Goal: Check status: Check status

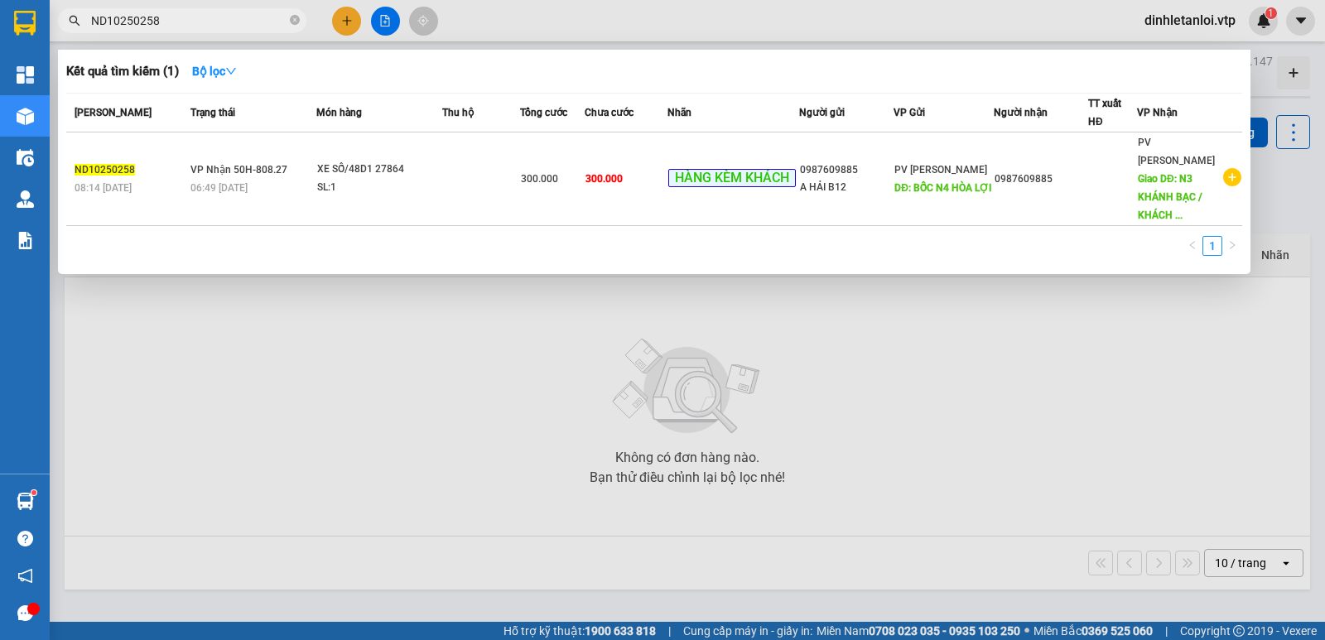
type input "ND10250258"
click at [691, 373] on div at bounding box center [662, 320] width 1325 height 640
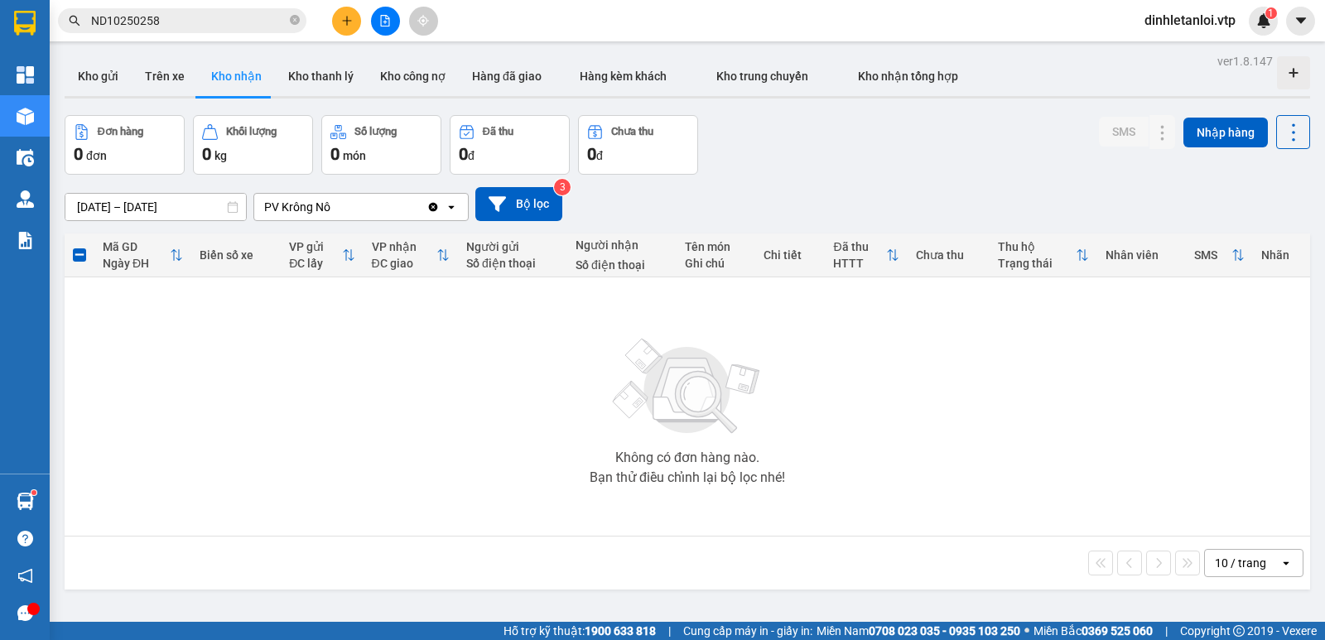
click at [321, 201] on div "PV Krông Nô" at bounding box center [297, 207] width 66 height 17
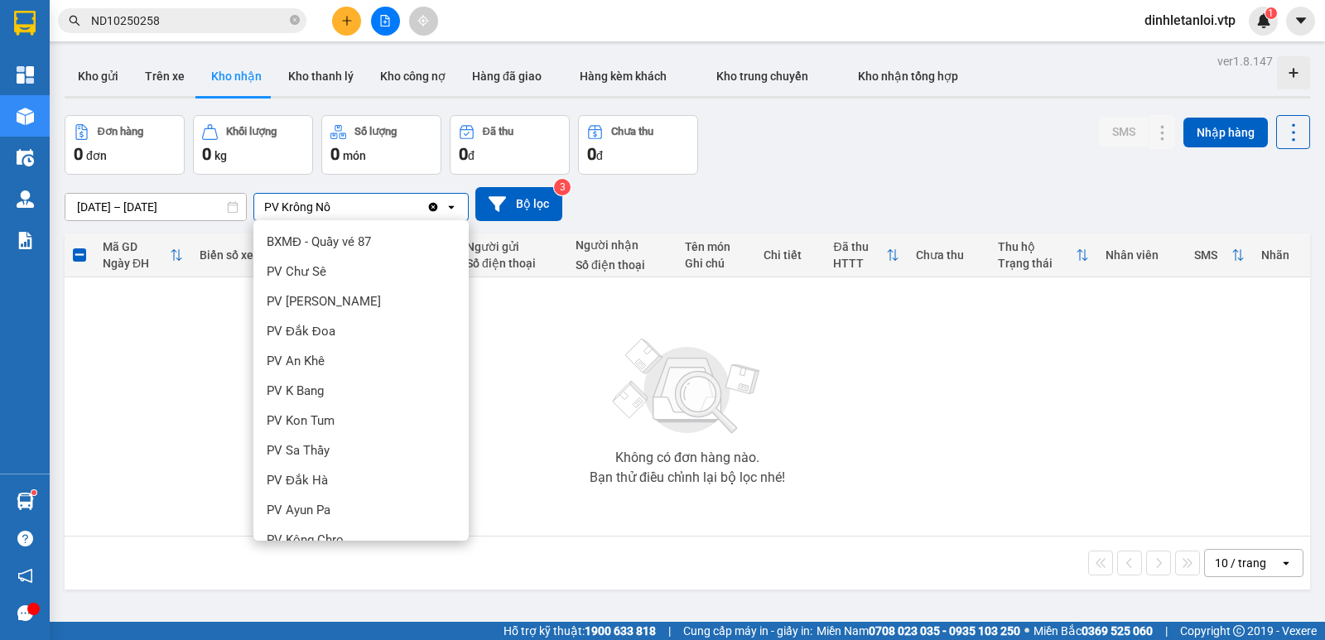
scroll to position [368, 0]
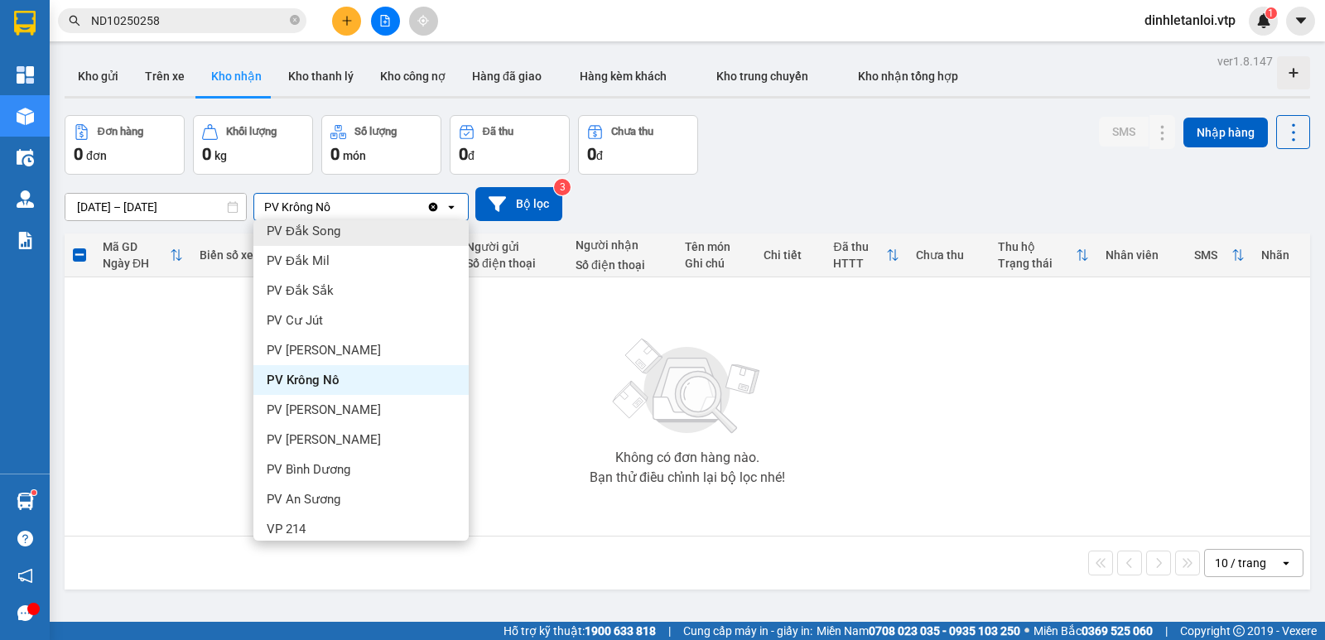
click at [436, 217] on div "Clear value open" at bounding box center [446, 207] width 41 height 26
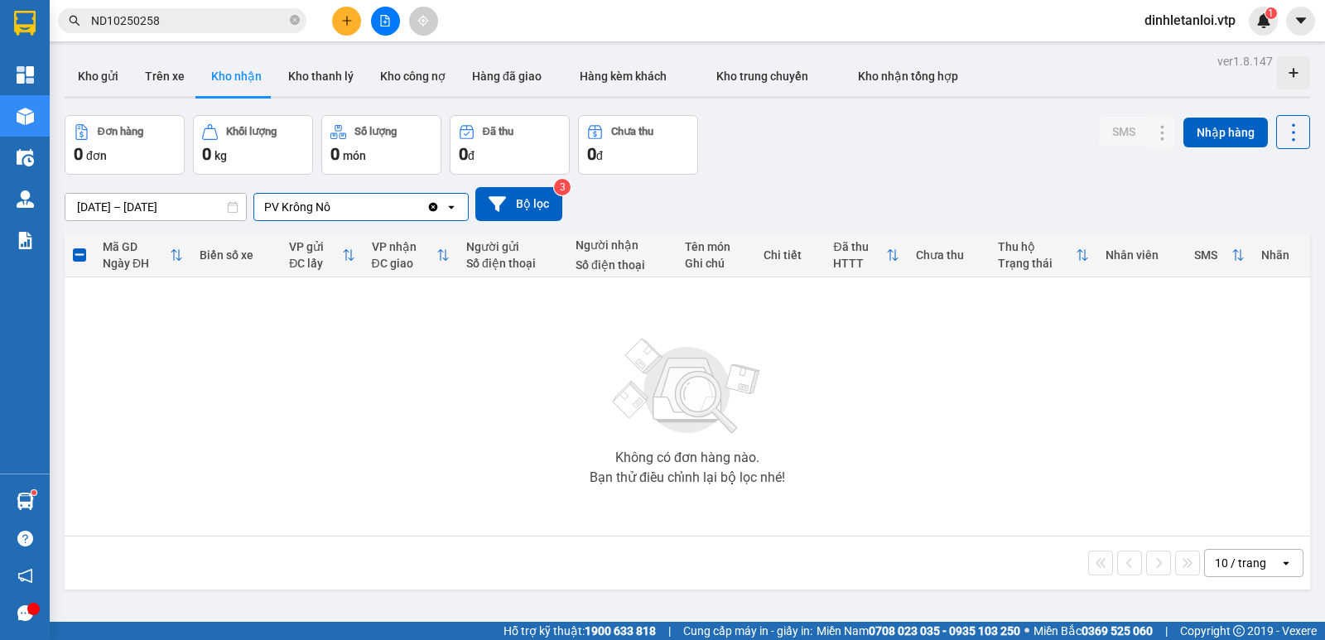
click at [436, 211] on icon "Clear value" at bounding box center [432, 206] width 13 height 13
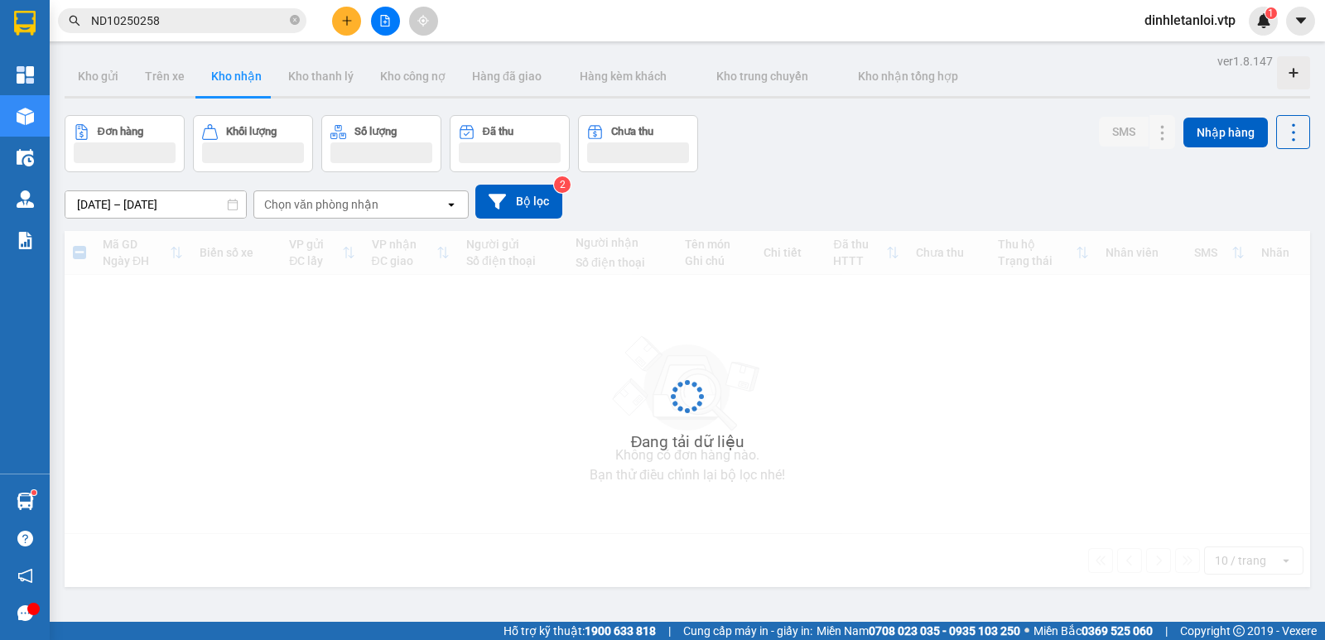
click at [385, 212] on div "Chọn văn phòng nhận" at bounding box center [349, 204] width 190 height 26
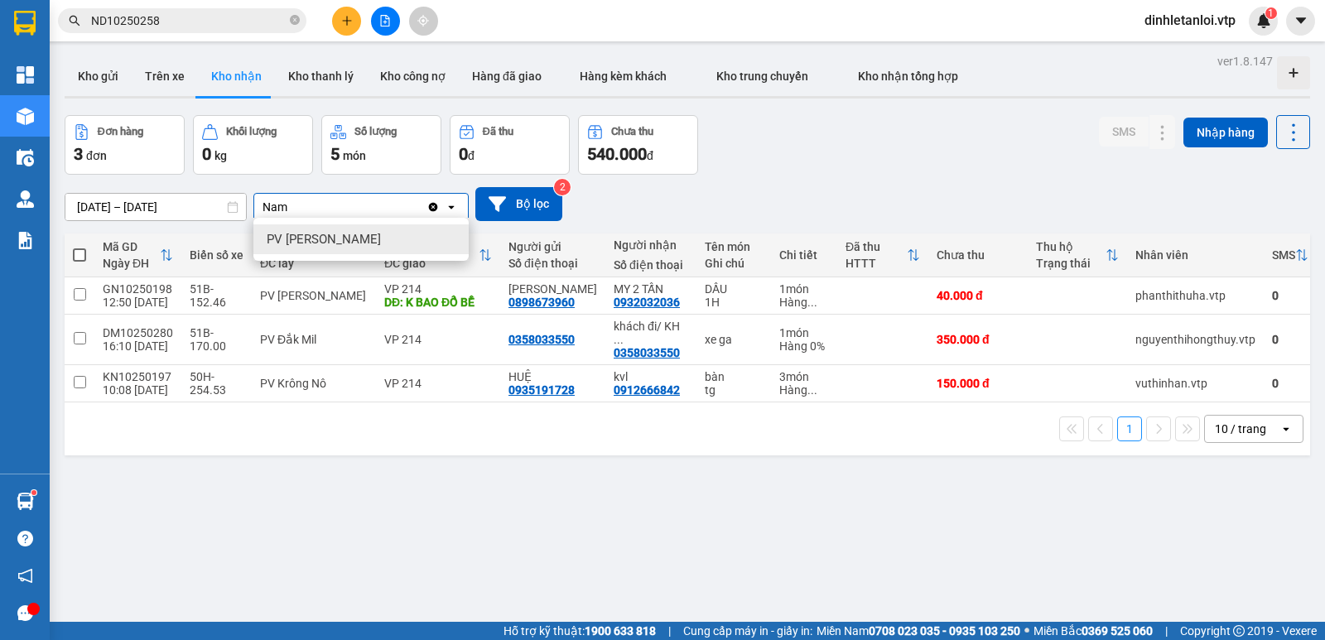
type input "Nam"
click at [371, 232] on div "PV [PERSON_NAME]" at bounding box center [360, 239] width 215 height 30
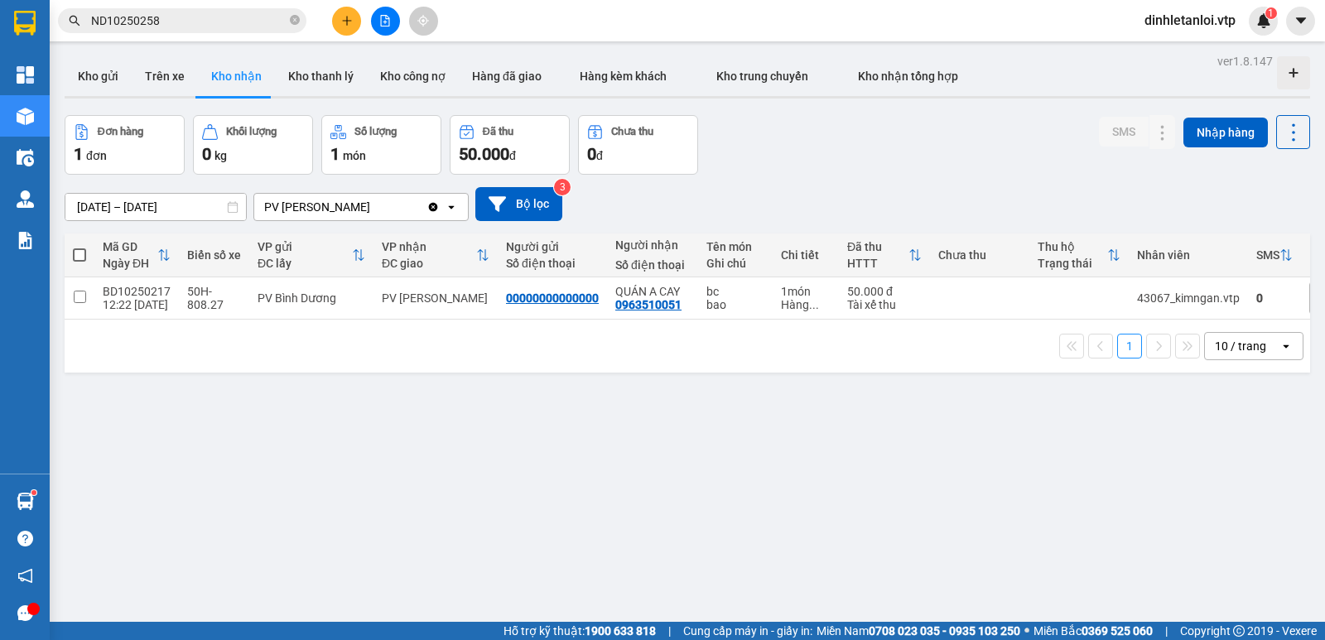
click at [208, 15] on input "ND10250258" at bounding box center [188, 21] width 195 height 18
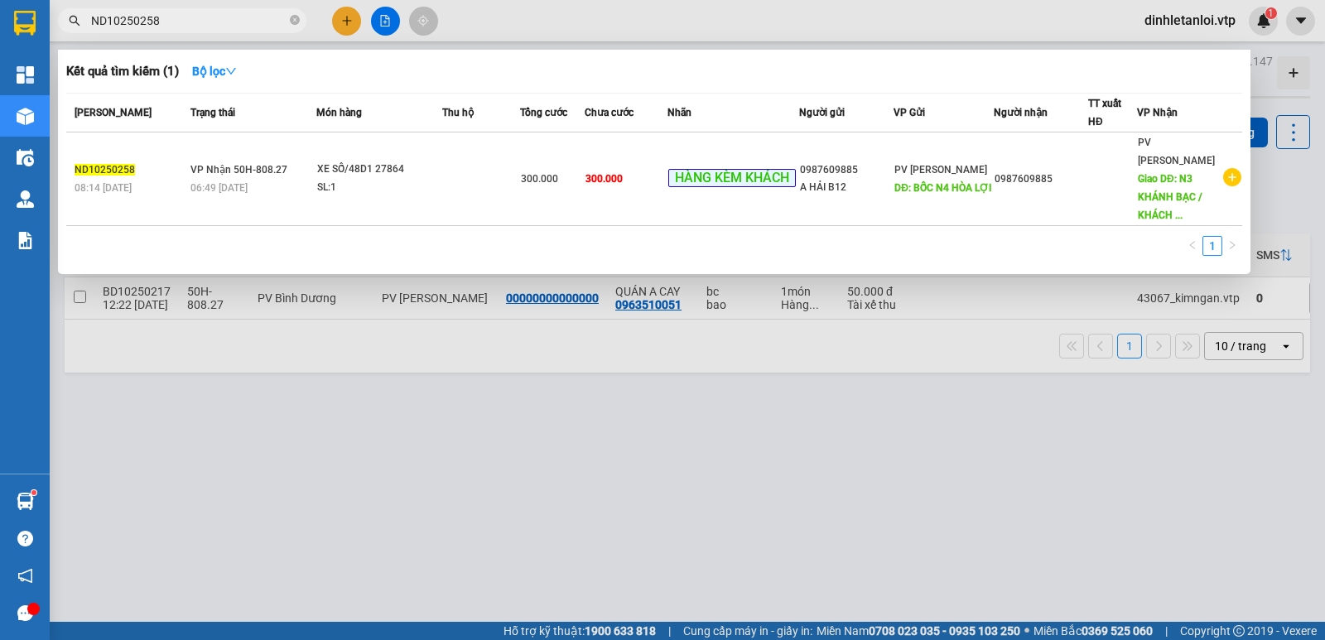
click at [179, 430] on div at bounding box center [662, 320] width 1325 height 640
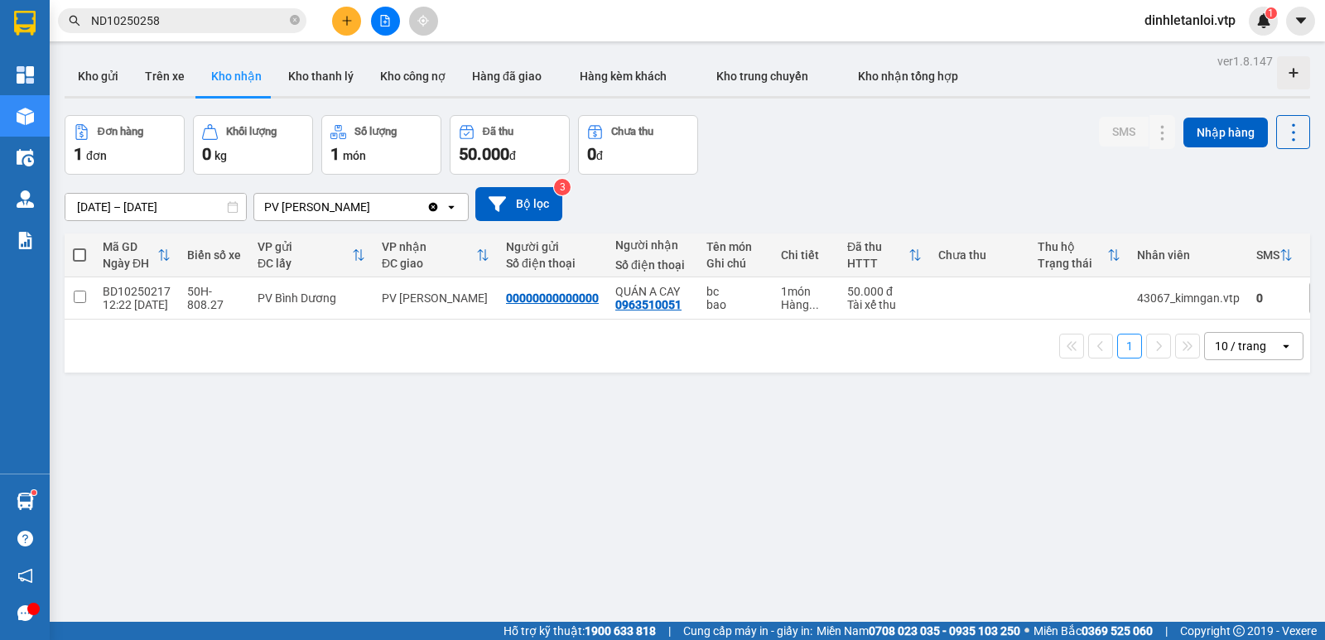
click at [195, 15] on input "ND10250258" at bounding box center [188, 21] width 195 height 18
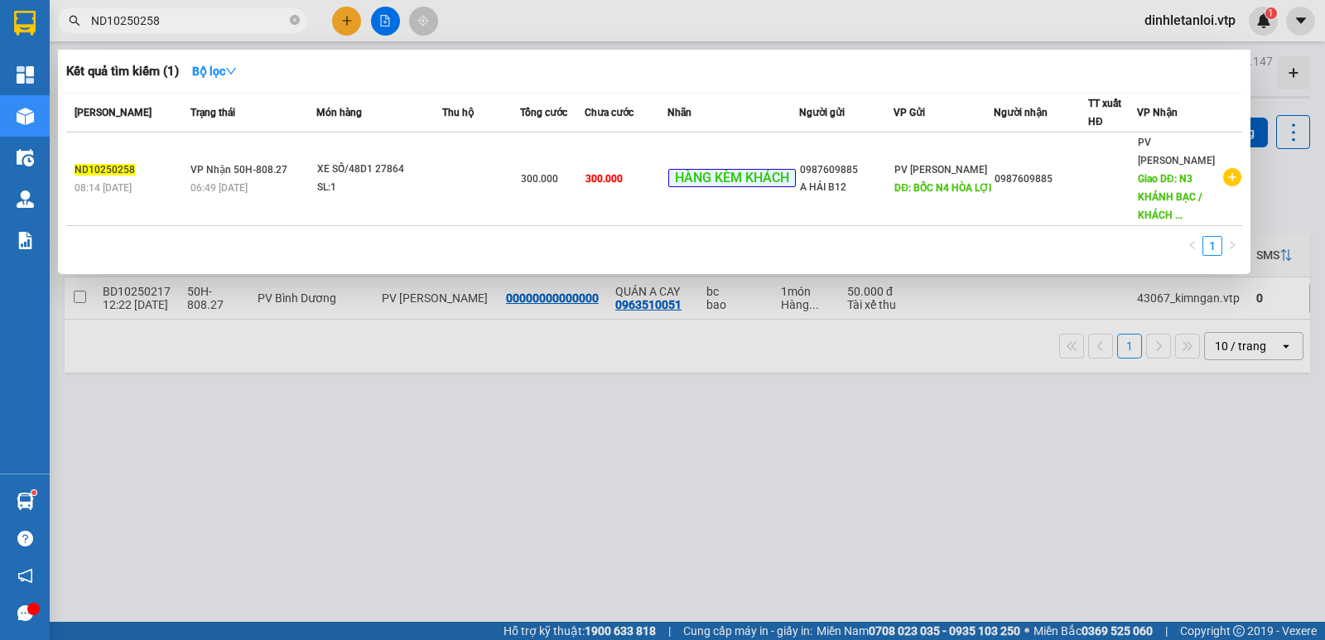
click at [195, 15] on input "ND10250258" at bounding box center [188, 21] width 195 height 18
click at [325, 406] on div at bounding box center [662, 320] width 1325 height 640
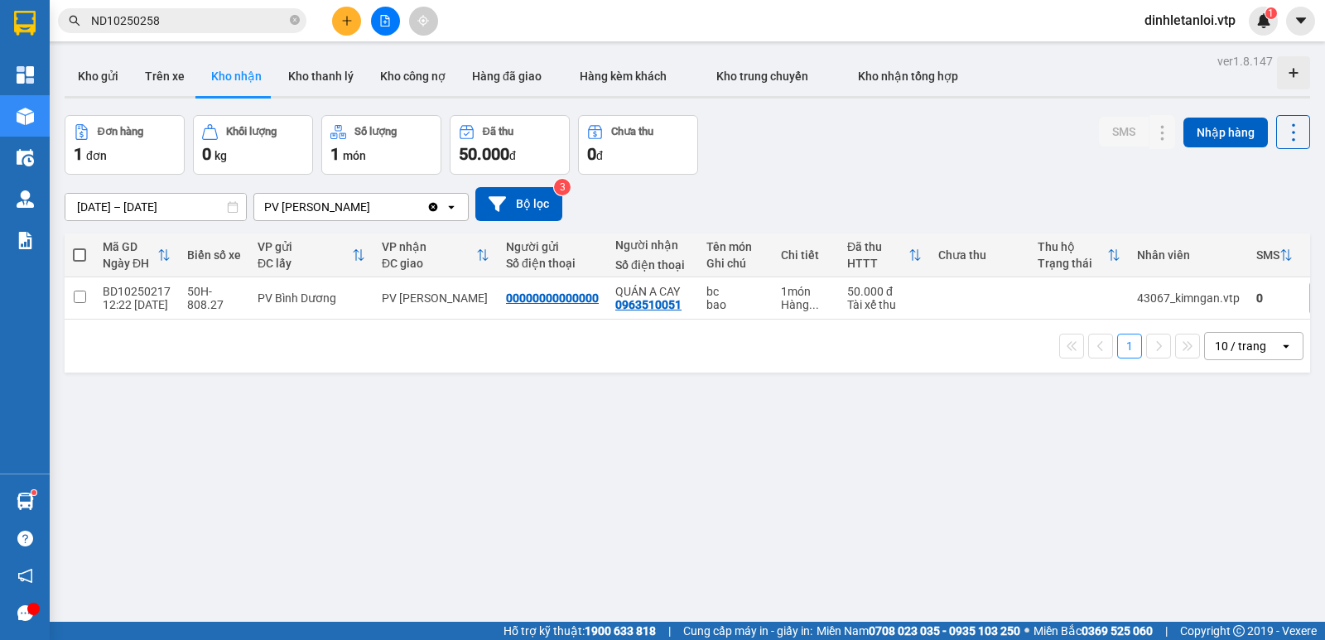
click at [313, 460] on div "ver 1.8.147 Kho gửi Trên xe Kho [PERSON_NAME] [PERSON_NAME] [PERSON_NAME] nợ Hà…" at bounding box center [687, 370] width 1259 height 640
click at [237, 22] on input "ND10250258" at bounding box center [188, 21] width 195 height 18
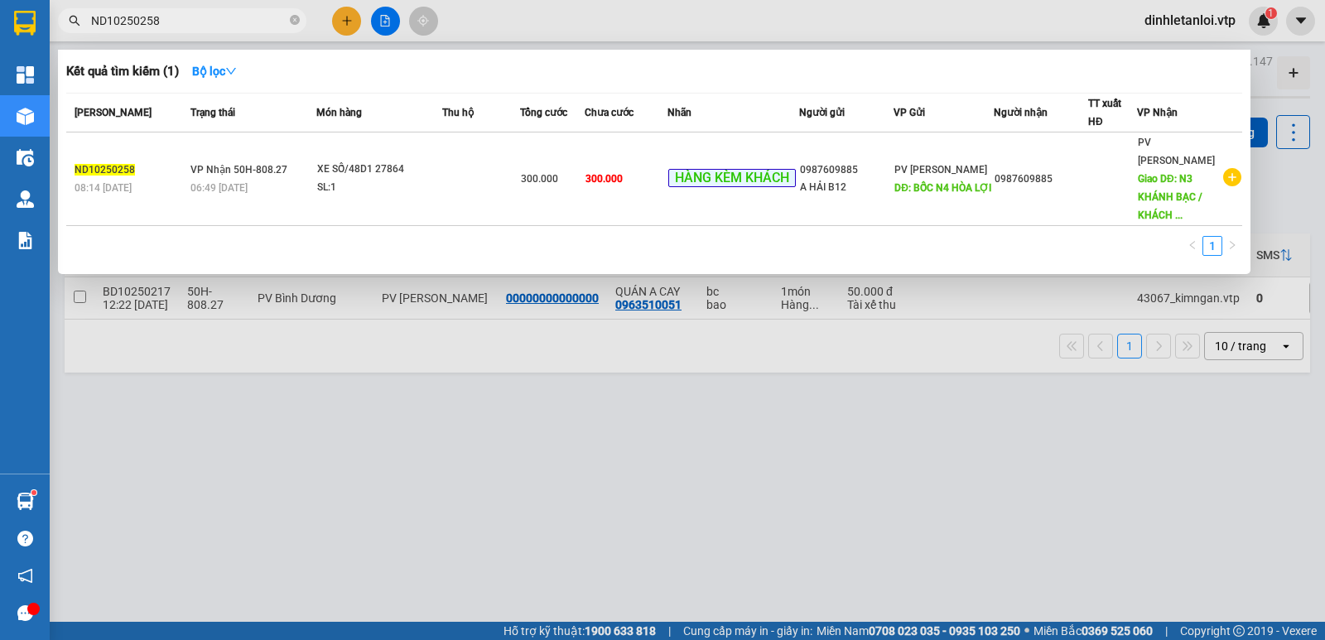
click at [221, 426] on div at bounding box center [662, 320] width 1325 height 640
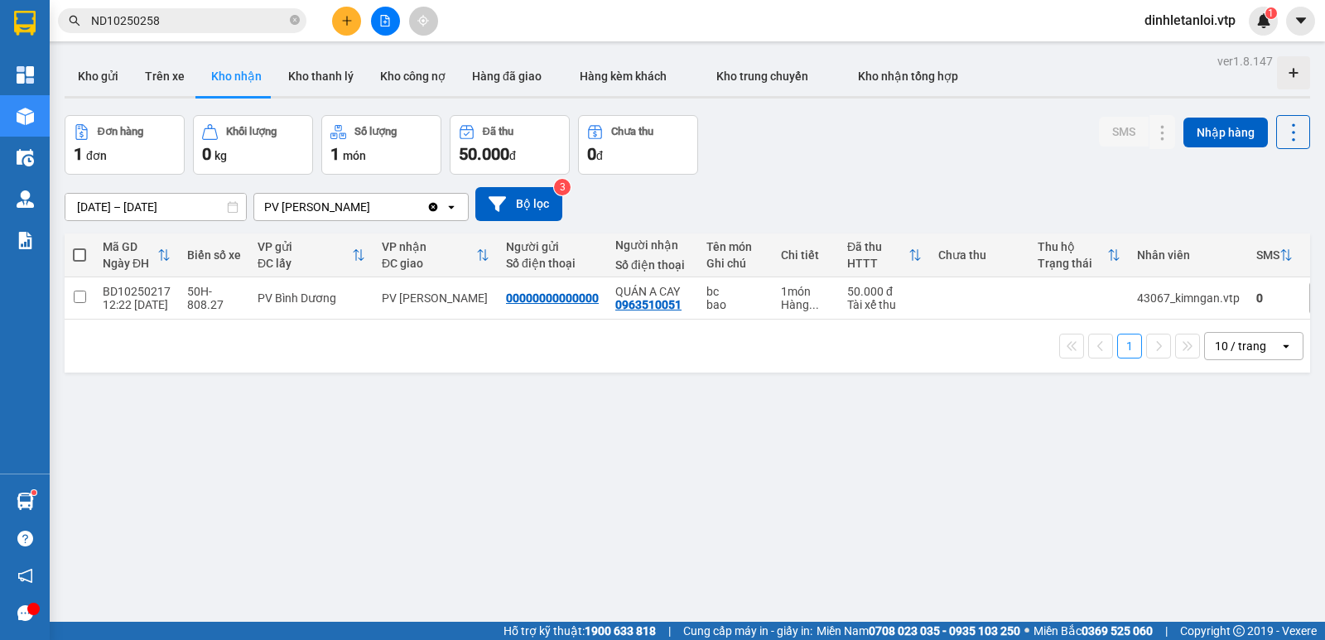
click at [221, 221] on div "[DATE] – [DATE] Press the down arrow key to interact with the calendar and sele…" at bounding box center [687, 204] width 1245 height 59
click at [225, 214] on div "ver 1.8.147 Kho gửi Trên xe Kho [PERSON_NAME] [PERSON_NAME] [PERSON_NAME] nợ Hà…" at bounding box center [687, 370] width 1259 height 640
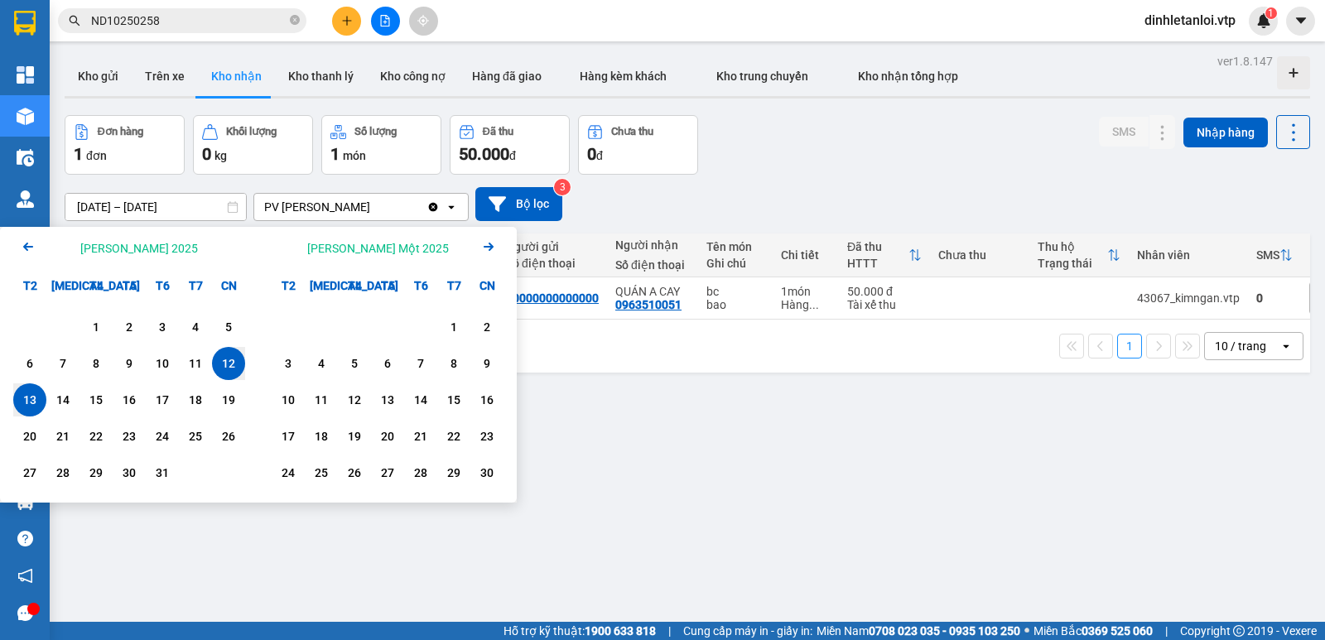
click at [236, 352] on div "12" at bounding box center [228, 363] width 33 height 33
click at [68, 397] on div "14" at bounding box center [62, 400] width 23 height 20
type input "[DATE] – [DATE]"
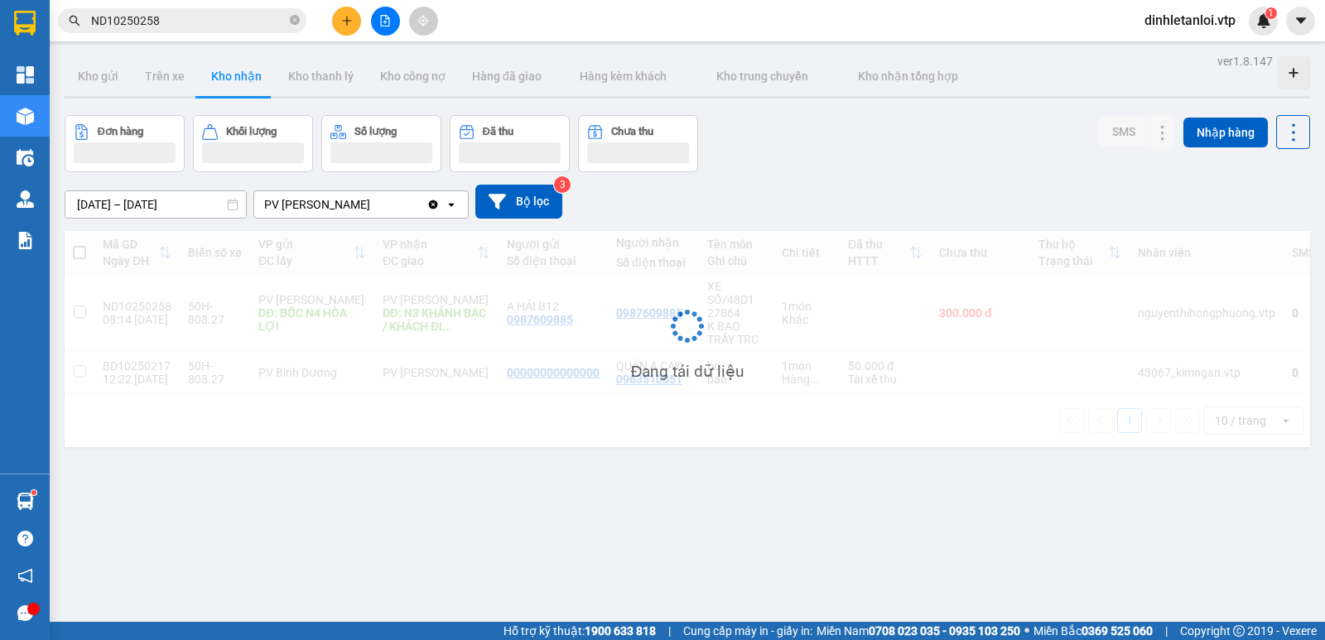
click at [511, 501] on div "ver 1.8.147 Kho gửi Trên xe Kho [PERSON_NAME] [PERSON_NAME] [PERSON_NAME] nợ Hà…" at bounding box center [687, 370] width 1259 height 640
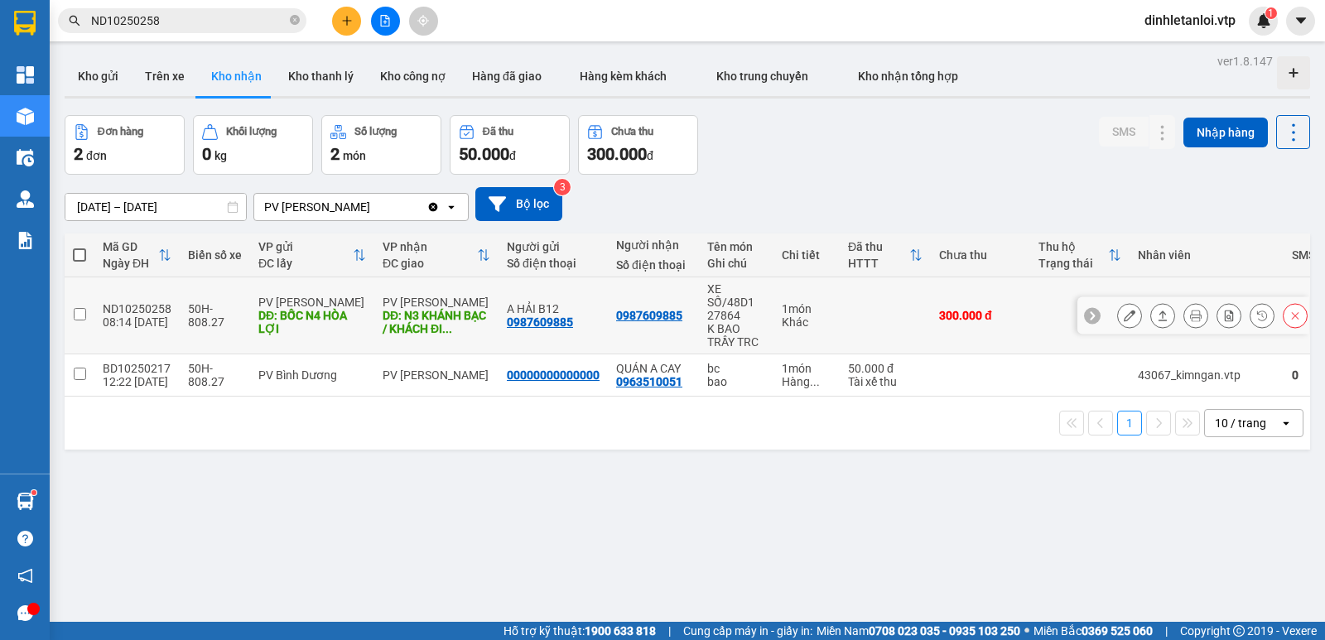
click at [86, 313] on td at bounding box center [80, 315] width 30 height 77
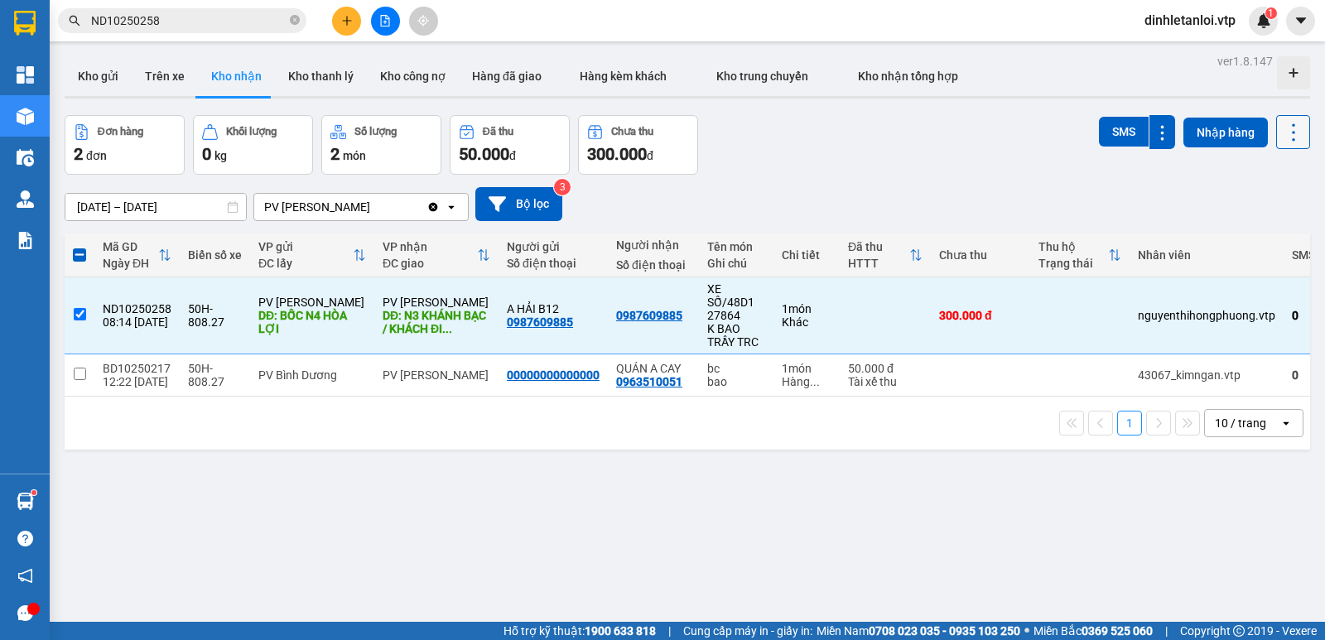
click at [1282, 134] on icon at bounding box center [1293, 132] width 23 height 23
click at [1232, 233] on span "Xóa hoàn toàn" at bounding box center [1263, 237] width 76 height 17
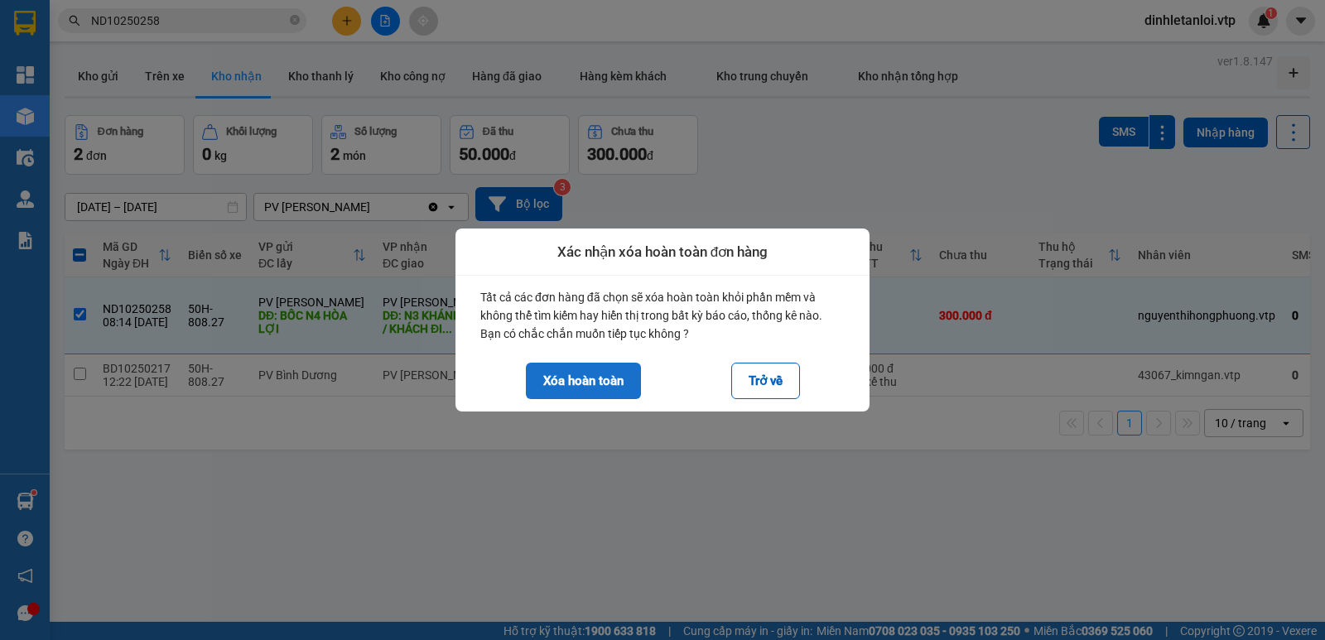
click at [585, 376] on button "Xóa hoàn toàn" at bounding box center [583, 381] width 115 height 36
checkbox input "false"
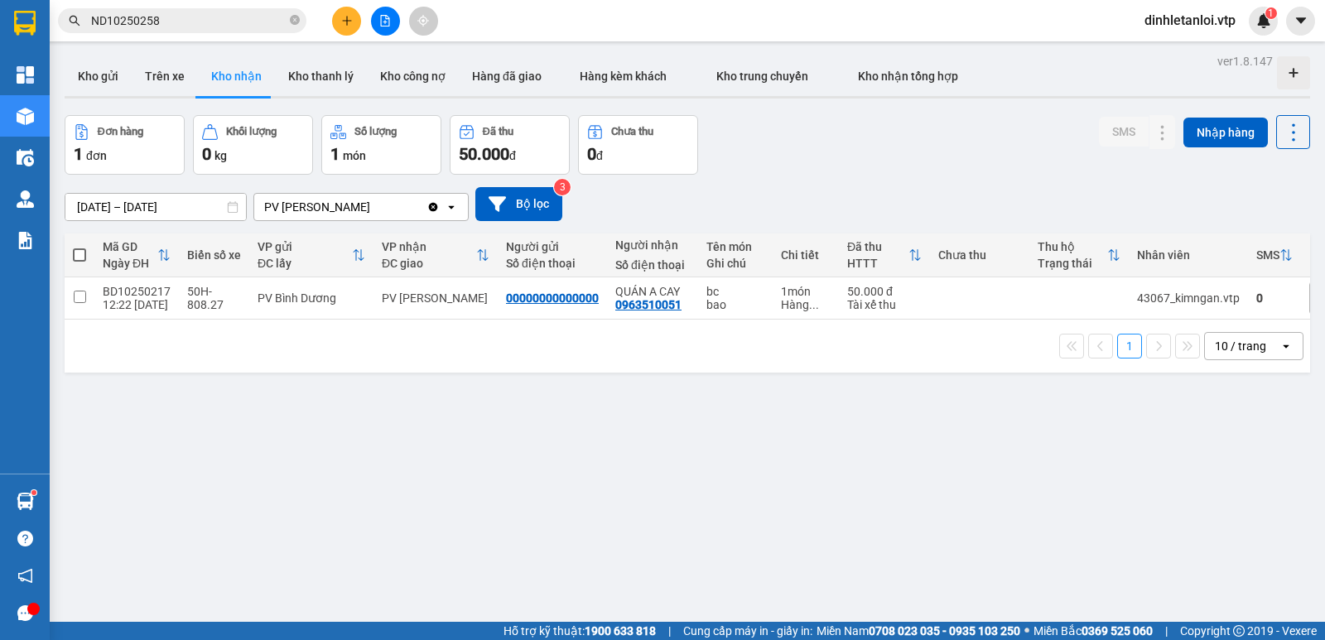
click at [468, 429] on div "ver 1.8.147 Kho gửi Trên xe Kho [PERSON_NAME] [PERSON_NAME] [PERSON_NAME] nợ Hà…" at bounding box center [687, 370] width 1259 height 640
click at [291, 25] on icon "close-circle" at bounding box center [295, 20] width 10 height 10
click at [249, 27] on input "text" at bounding box center [188, 21] width 195 height 18
paste input "ND10250258"
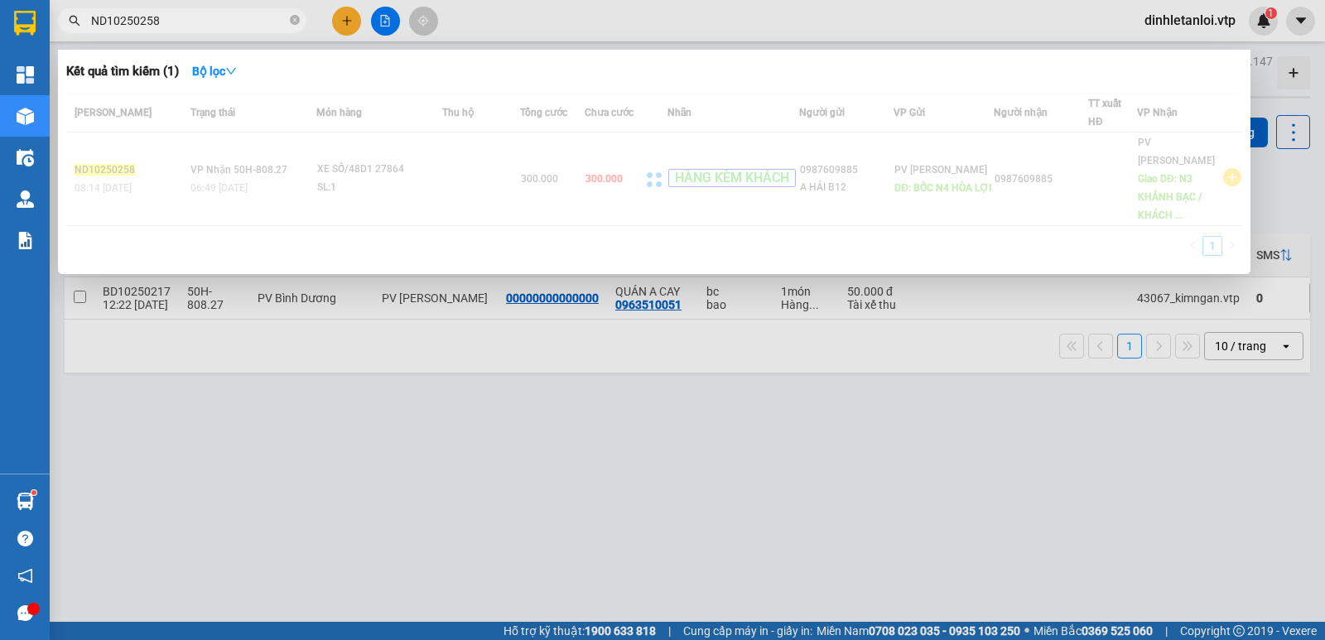
type input "ND10250258"
click at [365, 368] on div at bounding box center [662, 320] width 1325 height 640
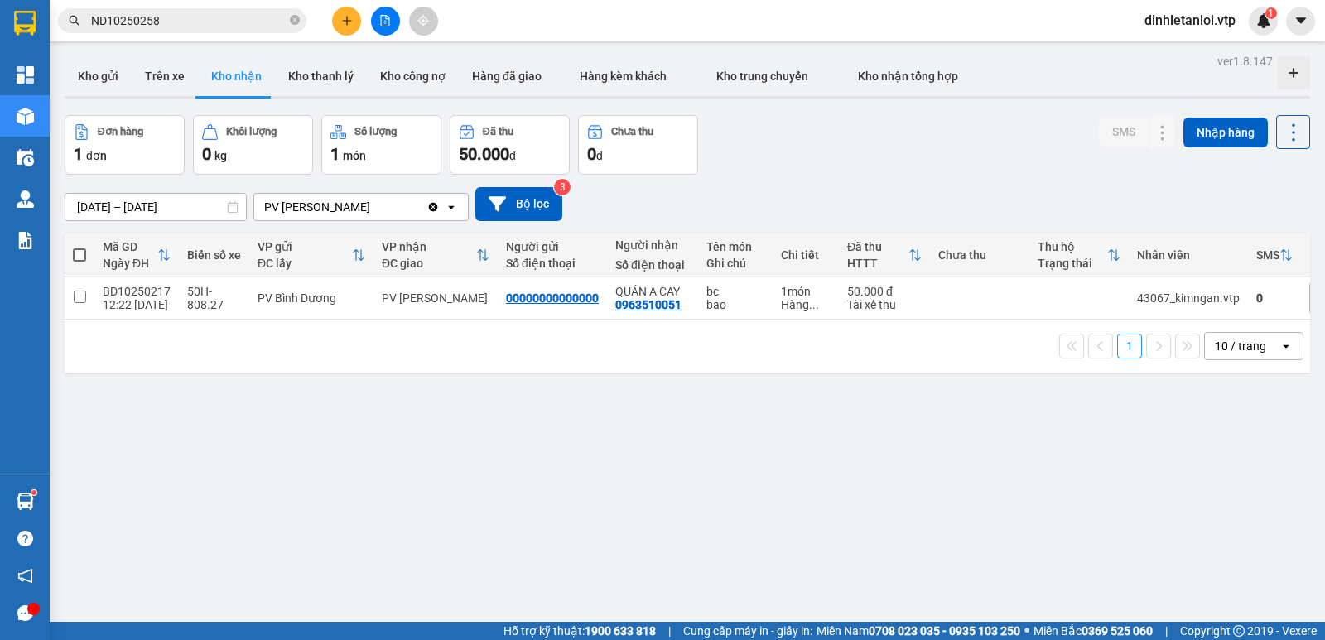
click at [220, 21] on input "ND10250258" at bounding box center [188, 21] width 195 height 18
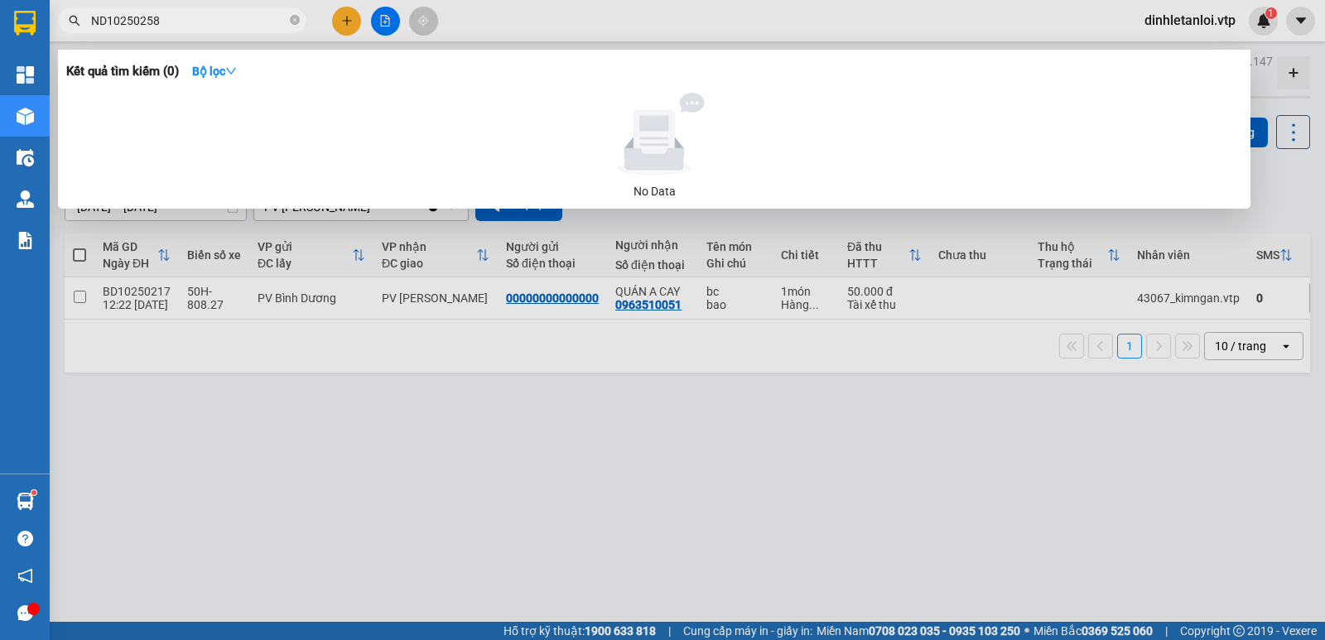
click at [542, 422] on div at bounding box center [662, 320] width 1325 height 640
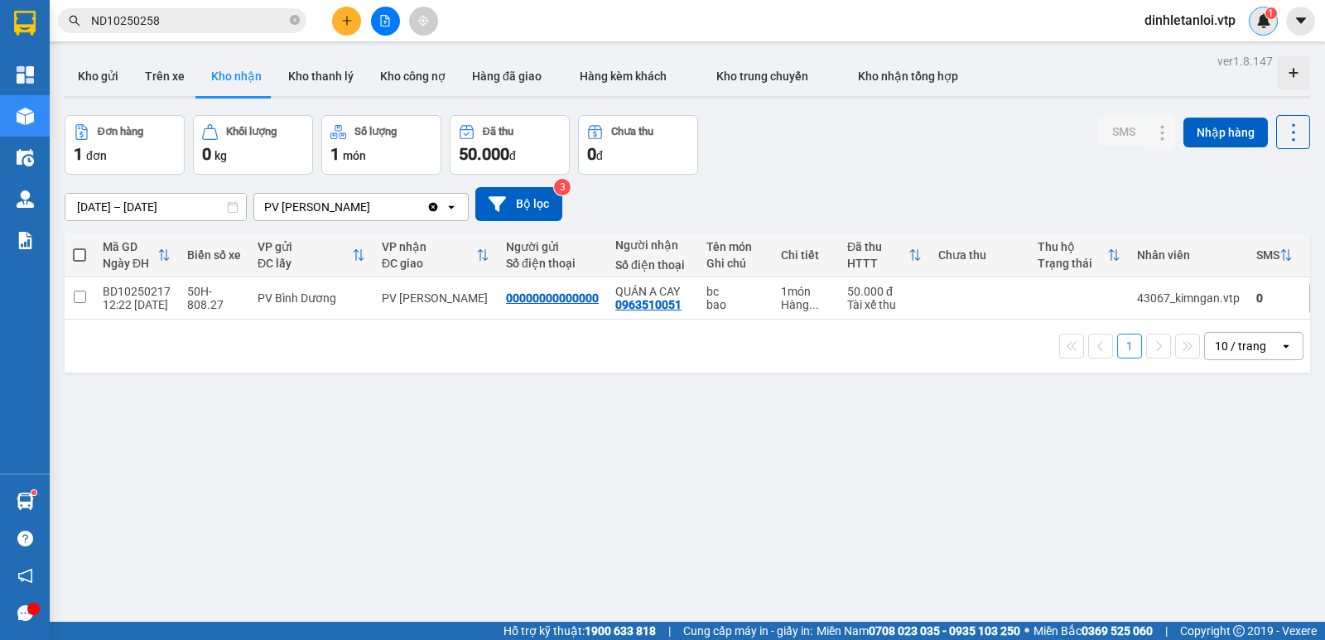
click at [1267, 17] on sup "1" at bounding box center [1271, 13] width 12 height 12
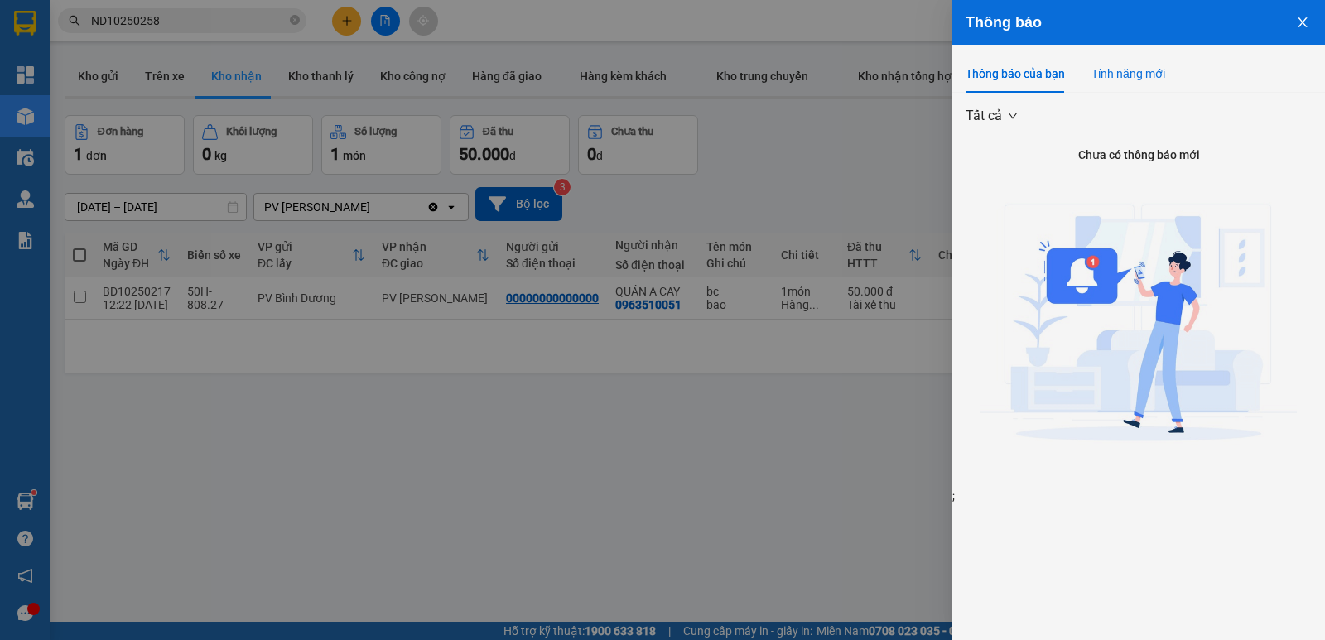
click at [1149, 67] on div "Tính năng mới" at bounding box center [1128, 74] width 74 height 18
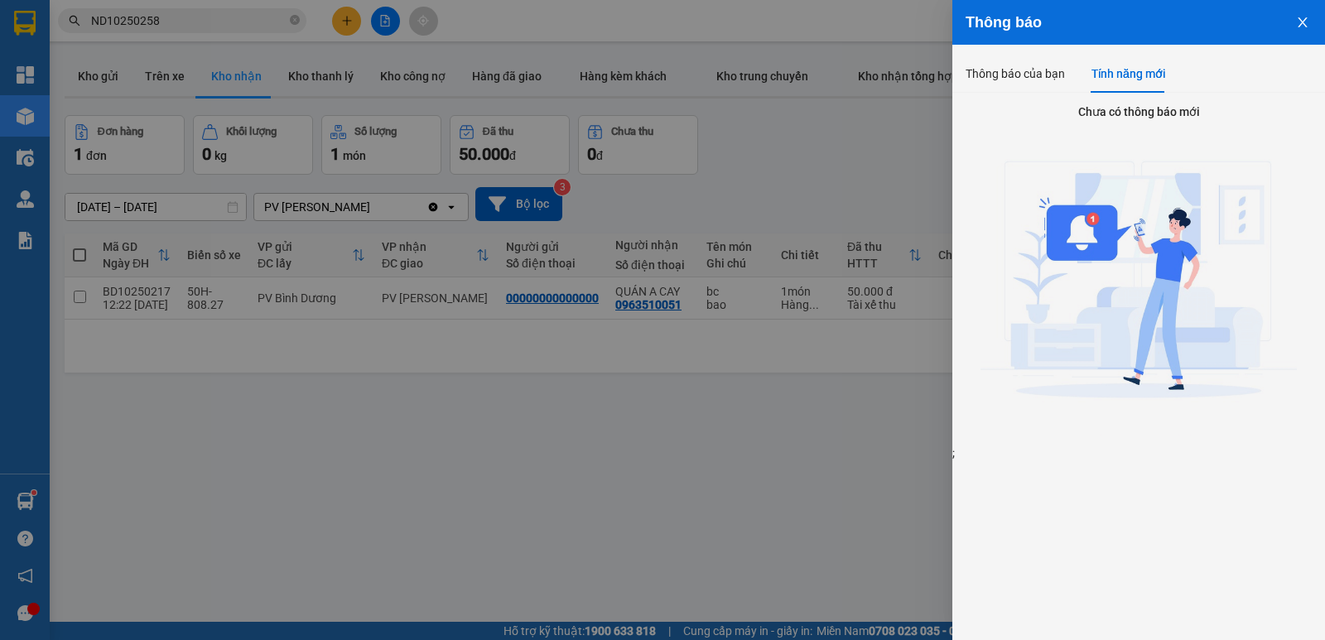
click at [1305, 25] on icon "close" at bounding box center [1302, 22] width 13 height 13
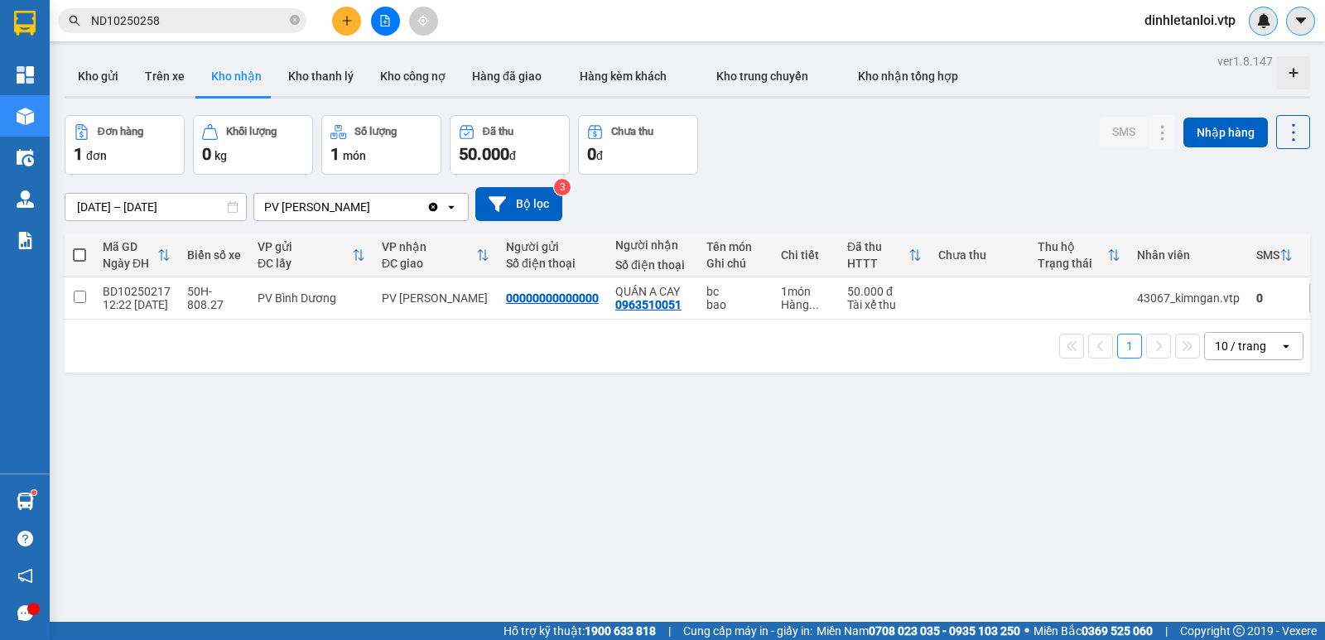
click at [1300, 32] on button at bounding box center [1300, 21] width 29 height 29
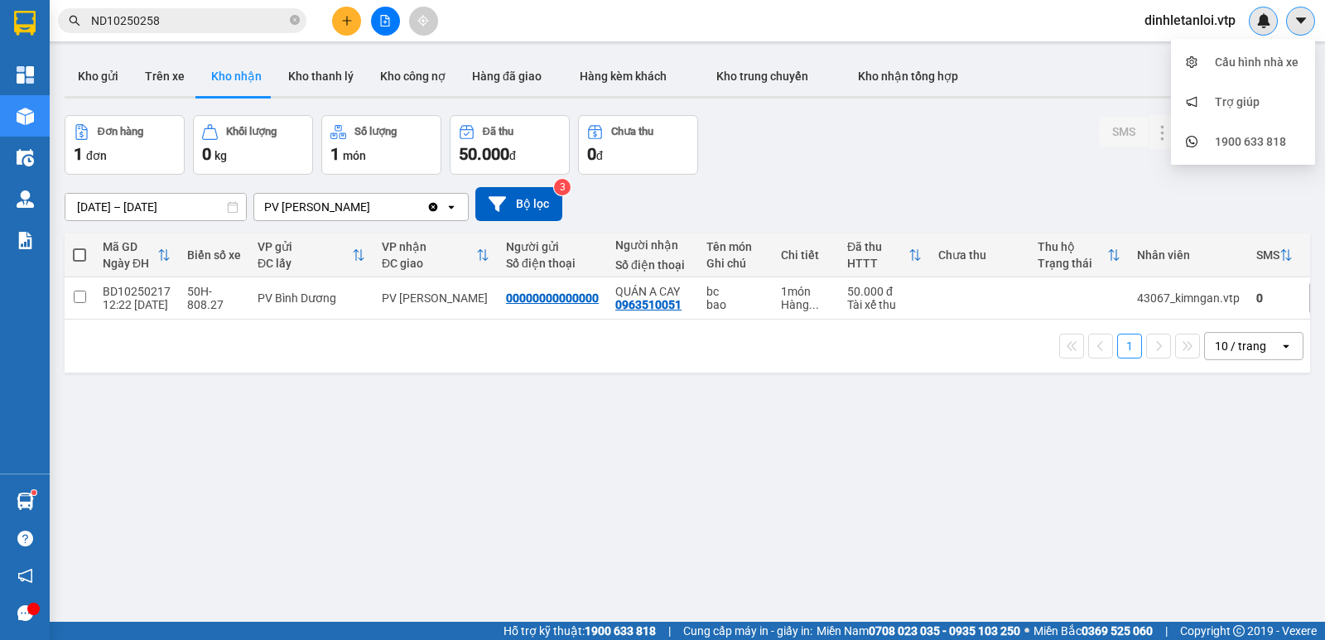
click at [1307, 29] on button at bounding box center [1300, 21] width 29 height 29
